Goal: Information Seeking & Learning: Learn about a topic

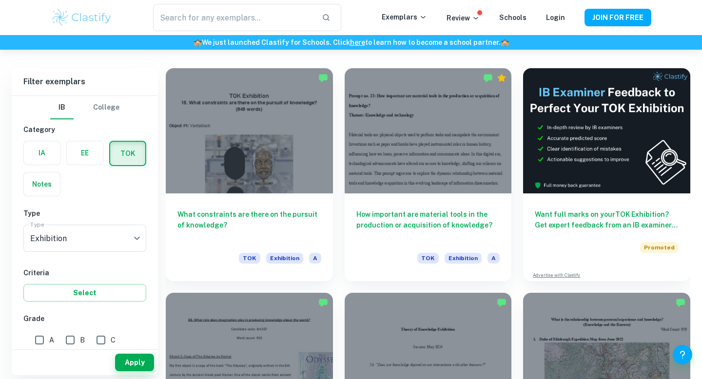
scroll to position [262, 0]
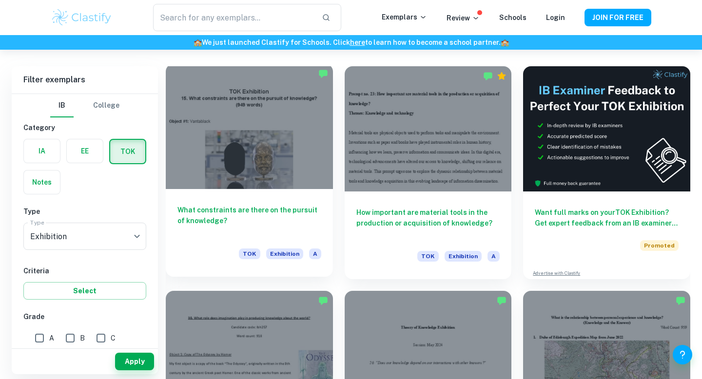
click at [228, 174] on div at bounding box center [249, 126] width 167 height 125
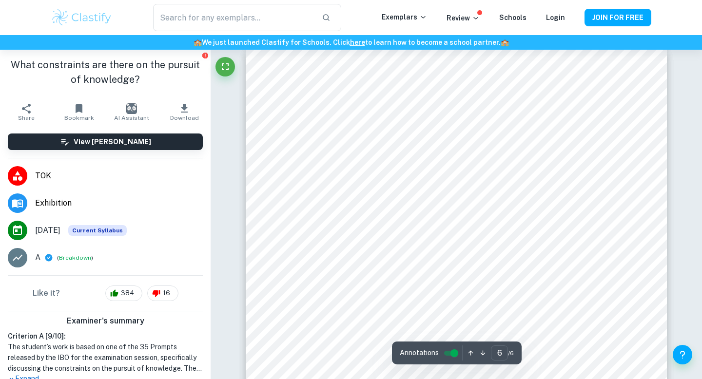
scroll to position [2898, 0]
type input "5"
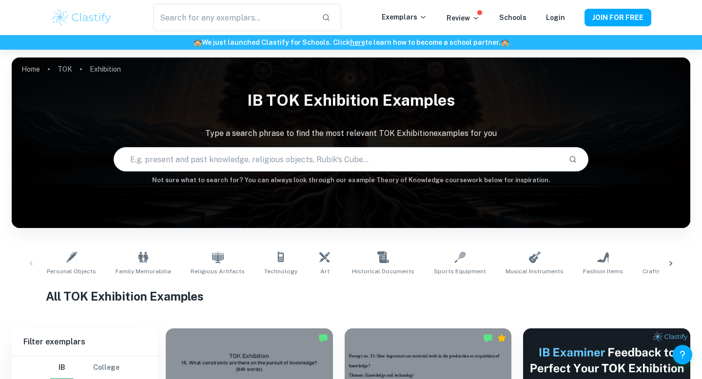
click at [670, 267] on icon at bounding box center [671, 264] width 10 height 10
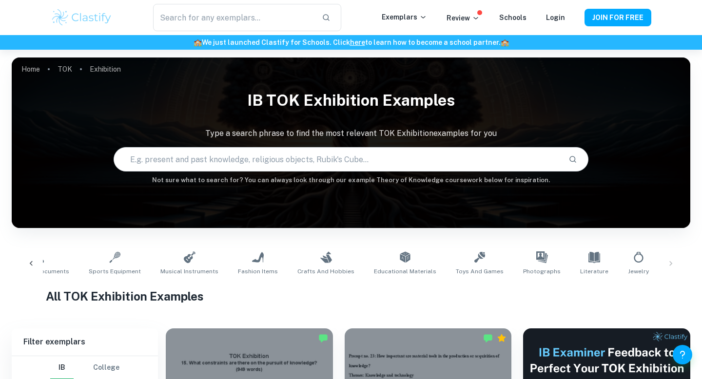
click at [408, 159] on input "text" at bounding box center [337, 159] width 447 height 27
paste input "Does some knowledge belong only to particular communities of knowers?"
type input "Does some knowledge belong only to particular communities of knowers?"
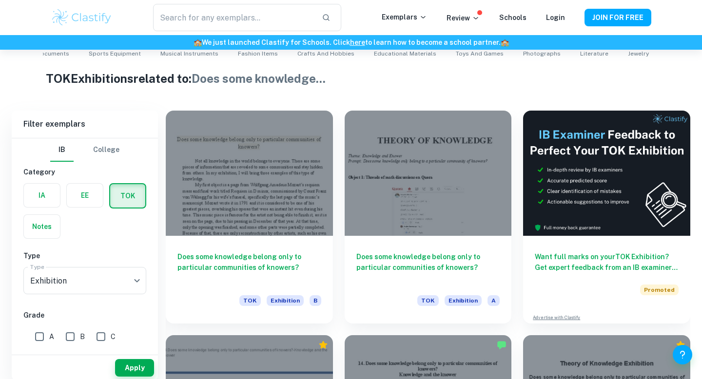
scroll to position [227, 0]
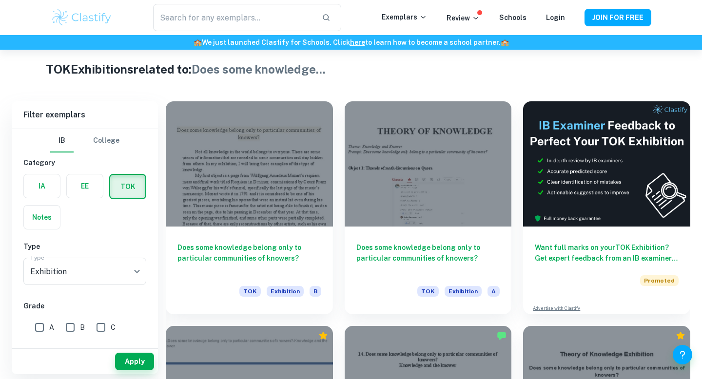
click at [380, 132] on div at bounding box center [428, 163] width 167 height 125
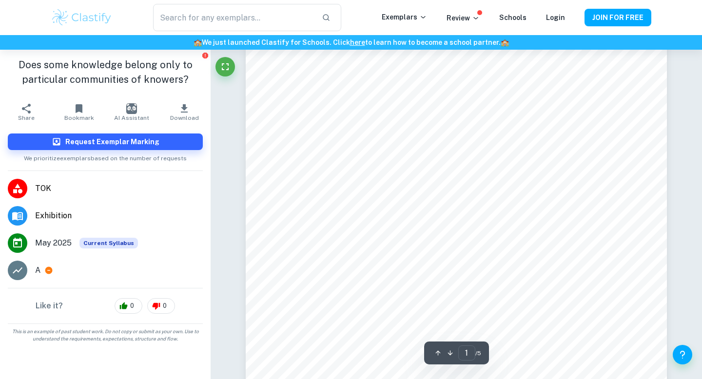
scroll to position [46, 0]
type input "5"
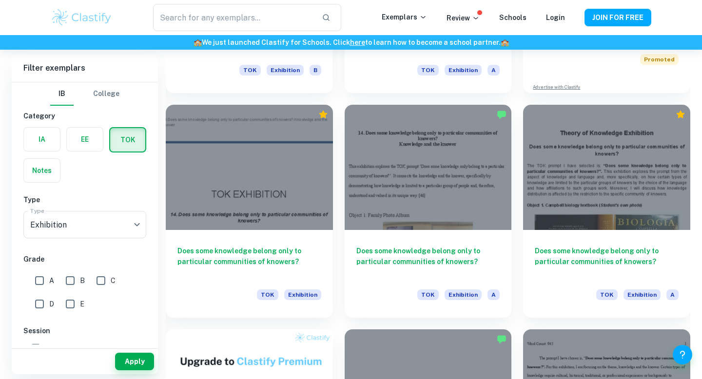
scroll to position [450, 0]
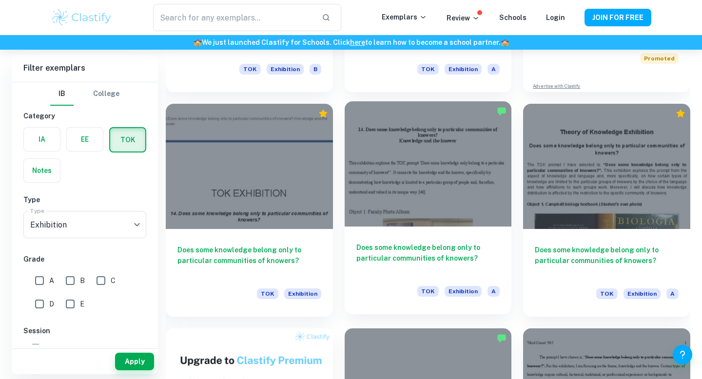
click at [441, 208] on div at bounding box center [428, 163] width 167 height 125
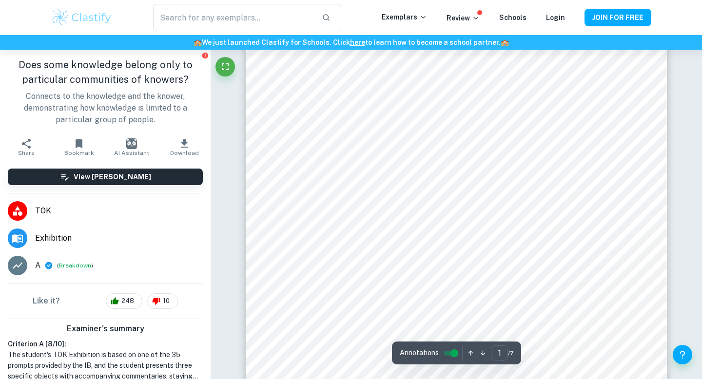
scroll to position [58, 0]
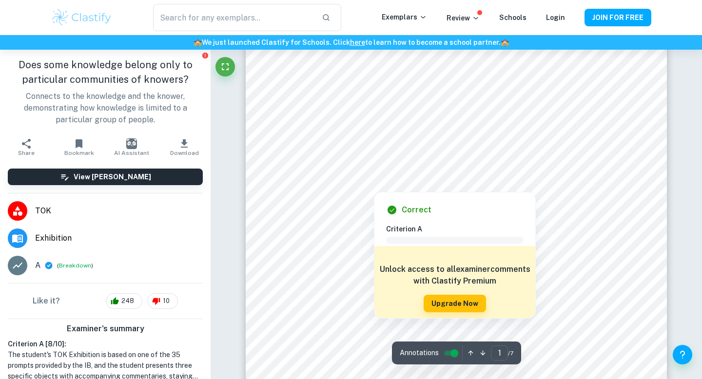
click at [422, 167] on div at bounding box center [443, 165] width 295 height 30
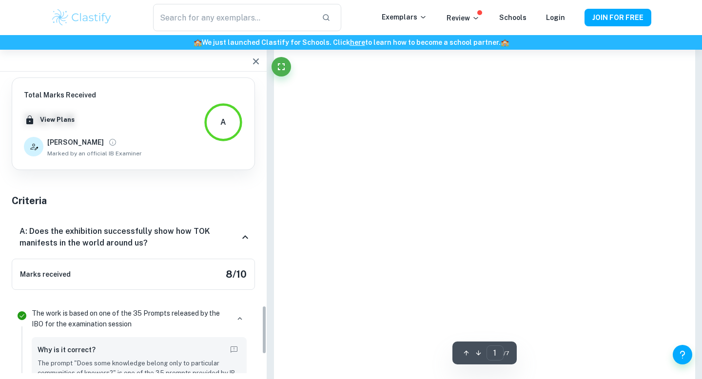
scroll to position [1405, 0]
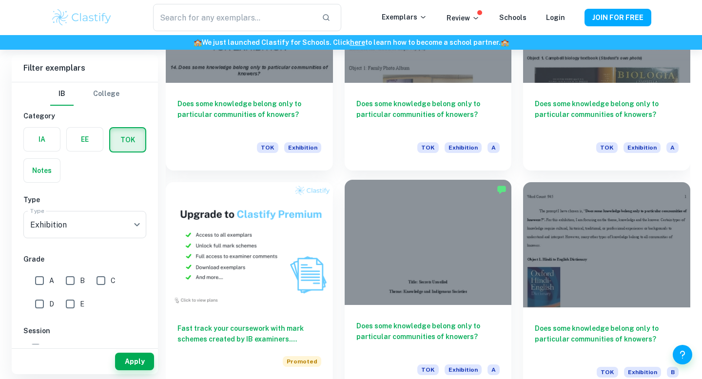
scroll to position [588, 0]
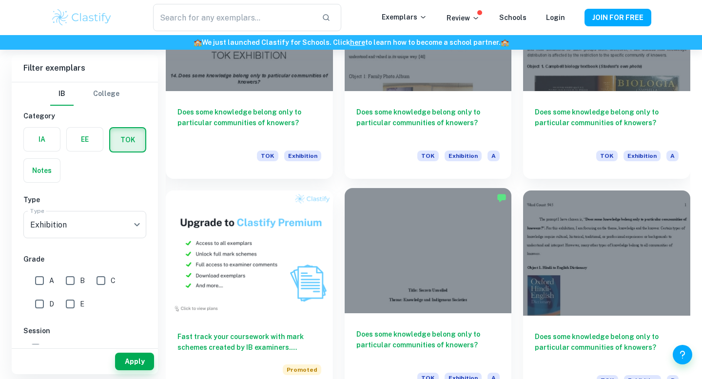
click at [370, 249] on div at bounding box center [428, 250] width 167 height 125
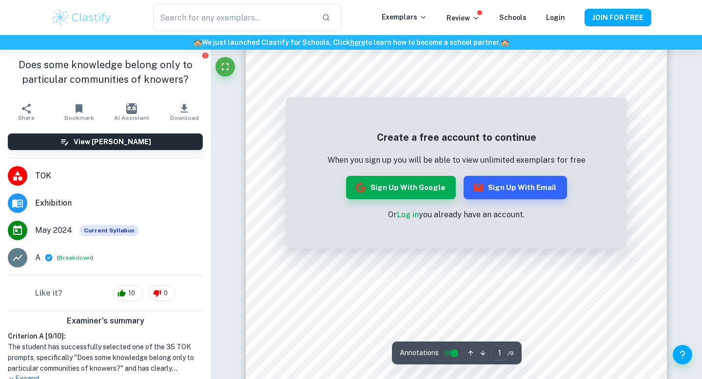
scroll to position [208, 0]
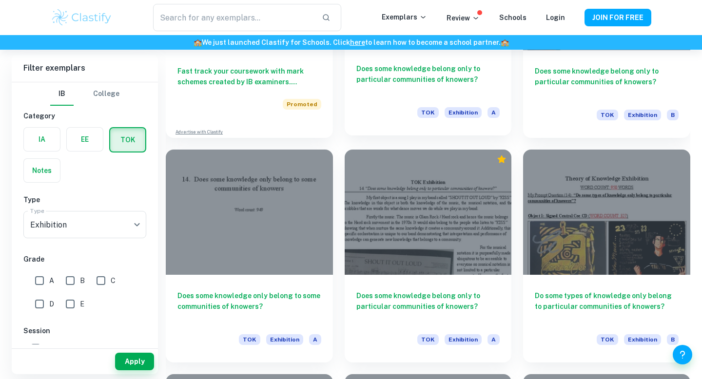
scroll to position [856, 0]
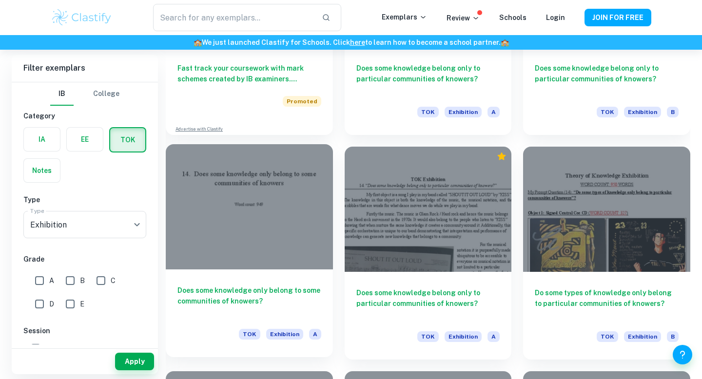
click at [281, 240] on div at bounding box center [249, 206] width 167 height 125
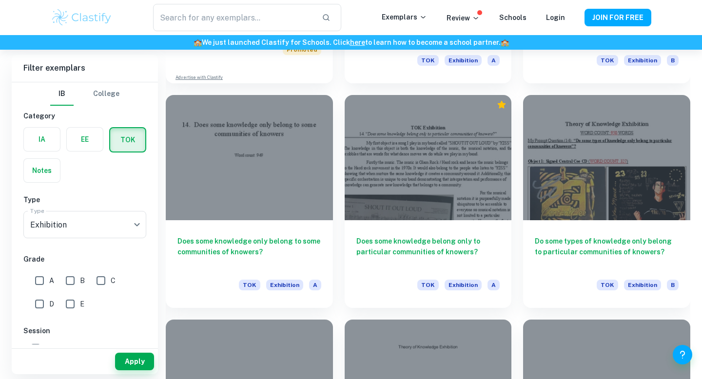
scroll to position [910, 0]
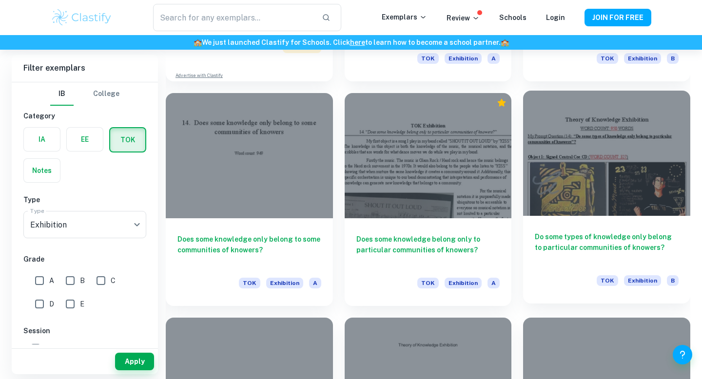
click at [653, 199] on div at bounding box center [606, 153] width 167 height 125
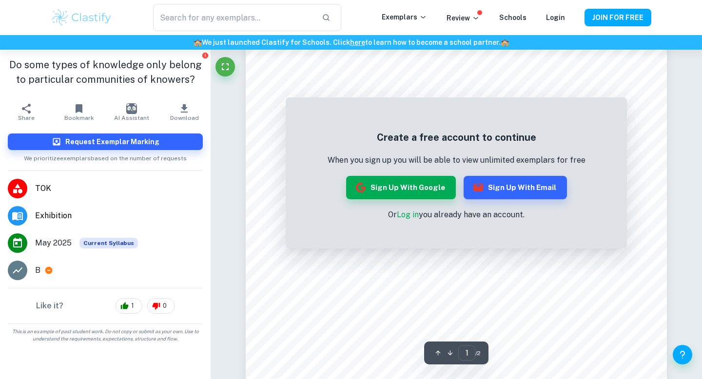
scroll to position [158, 0]
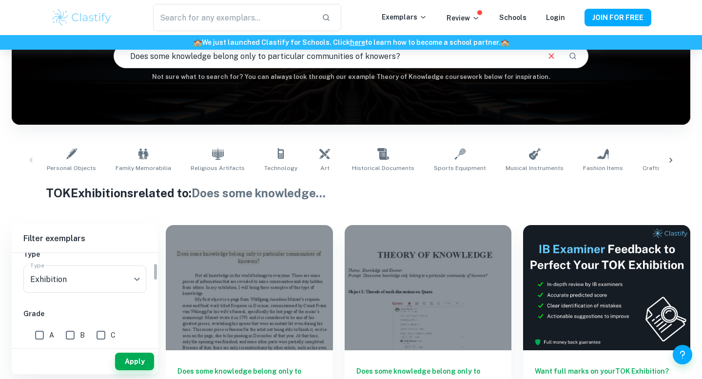
scroll to position [141, 0]
click at [39, 311] on input "A" at bounding box center [40, 310] width 20 height 20
checkbox input "true"
click at [132, 357] on button "Apply" at bounding box center [134, 362] width 39 height 18
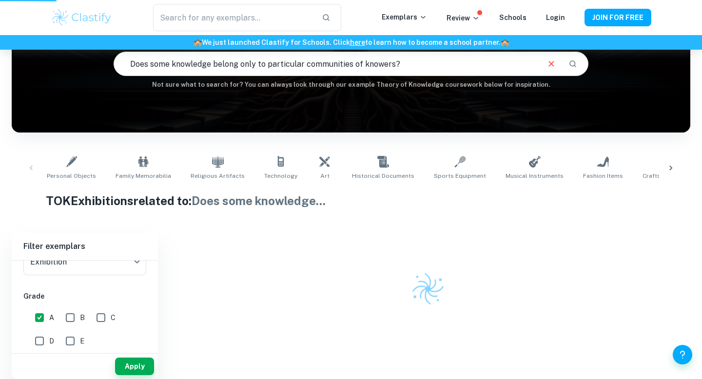
scroll to position [96, 0]
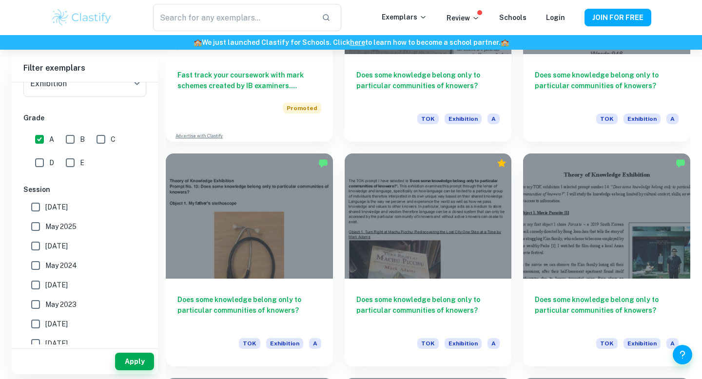
scroll to position [853, 0]
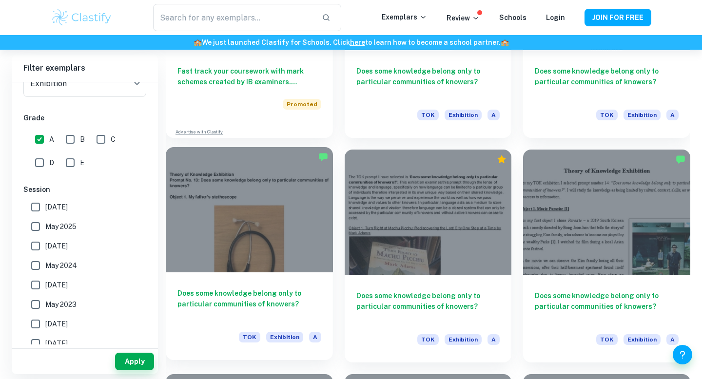
click at [250, 208] on div at bounding box center [249, 209] width 167 height 125
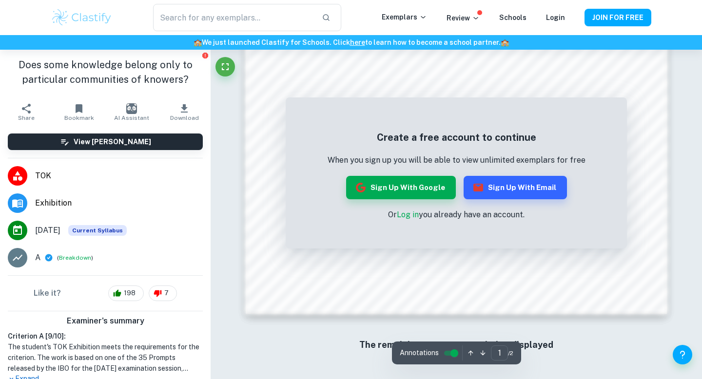
scroll to position [944, 0]
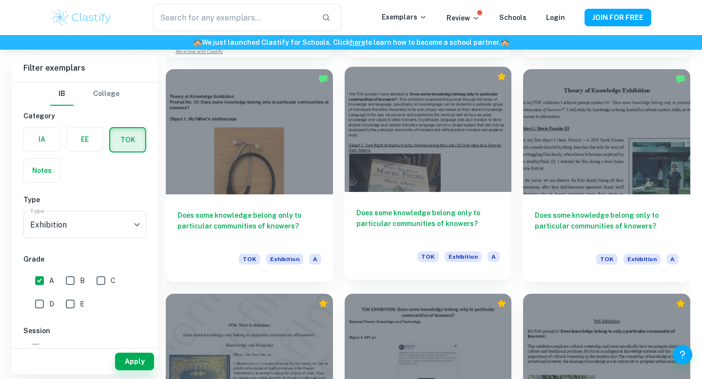
scroll to position [884, 0]
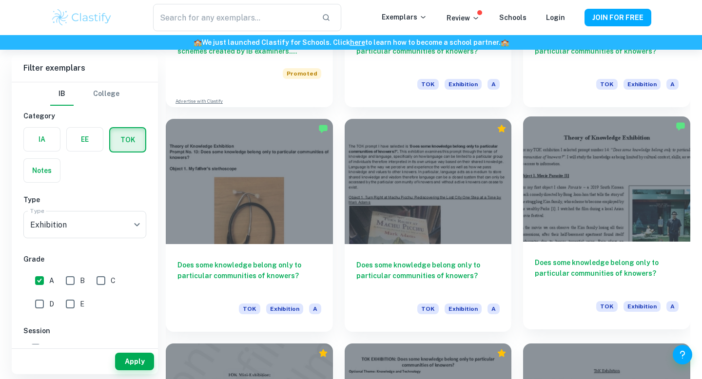
click at [553, 219] on div at bounding box center [606, 179] width 167 height 125
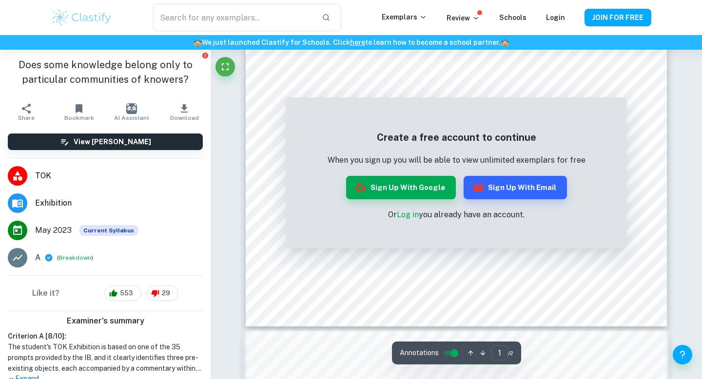
scroll to position [321, 0]
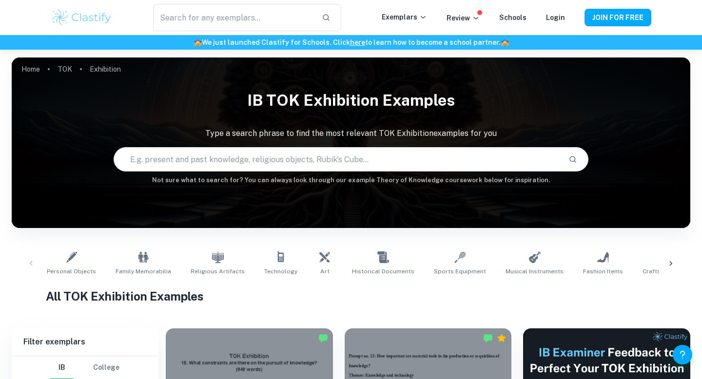
click at [265, 158] on input "text" at bounding box center [337, 159] width 447 height 27
type input "knowledge"
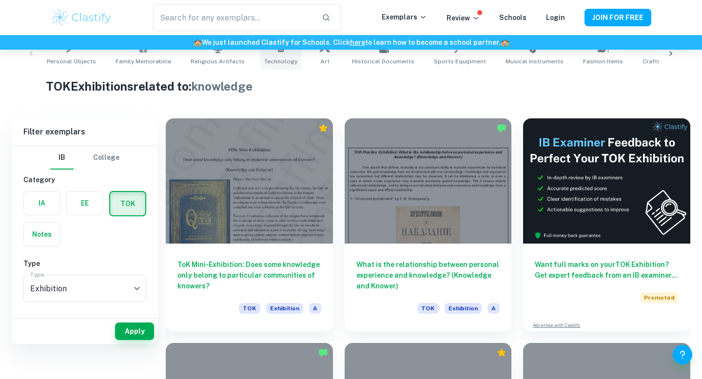
scroll to position [226, 0]
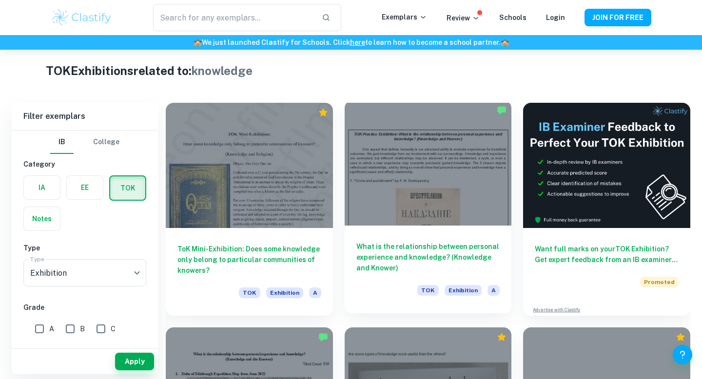
click at [360, 214] on div at bounding box center [428, 162] width 167 height 125
